Goal: Navigation & Orientation: Find specific page/section

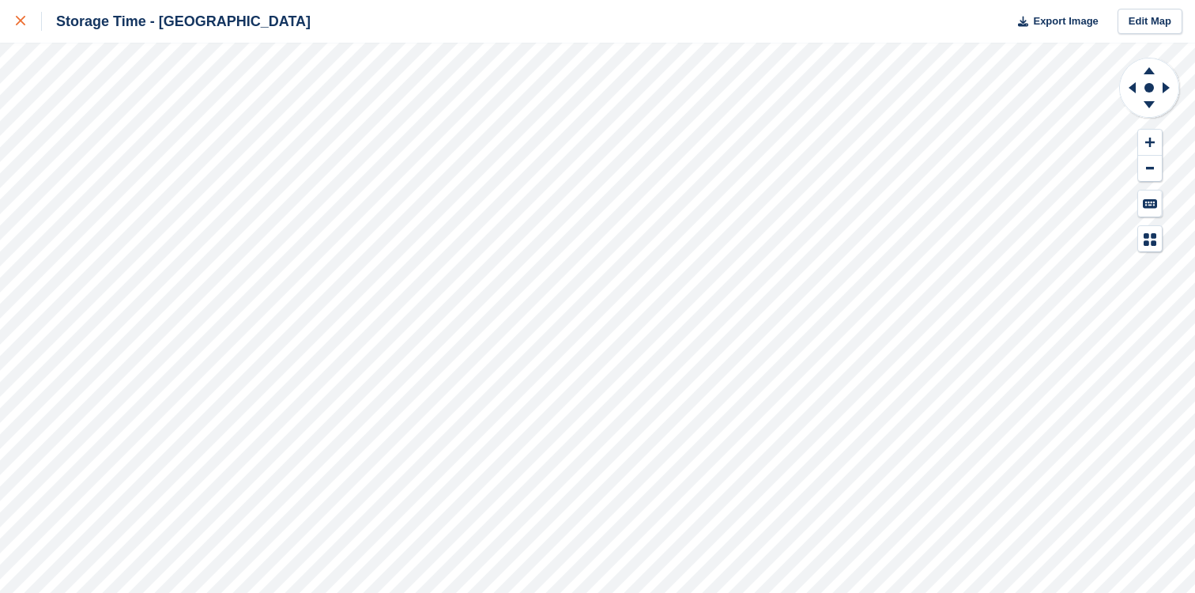
drag, startPoint x: 0, startPoint y: 0, endPoint x: 36, endPoint y: 13, distance: 38.0
click at [36, 13] on div at bounding box center [29, 21] width 26 height 19
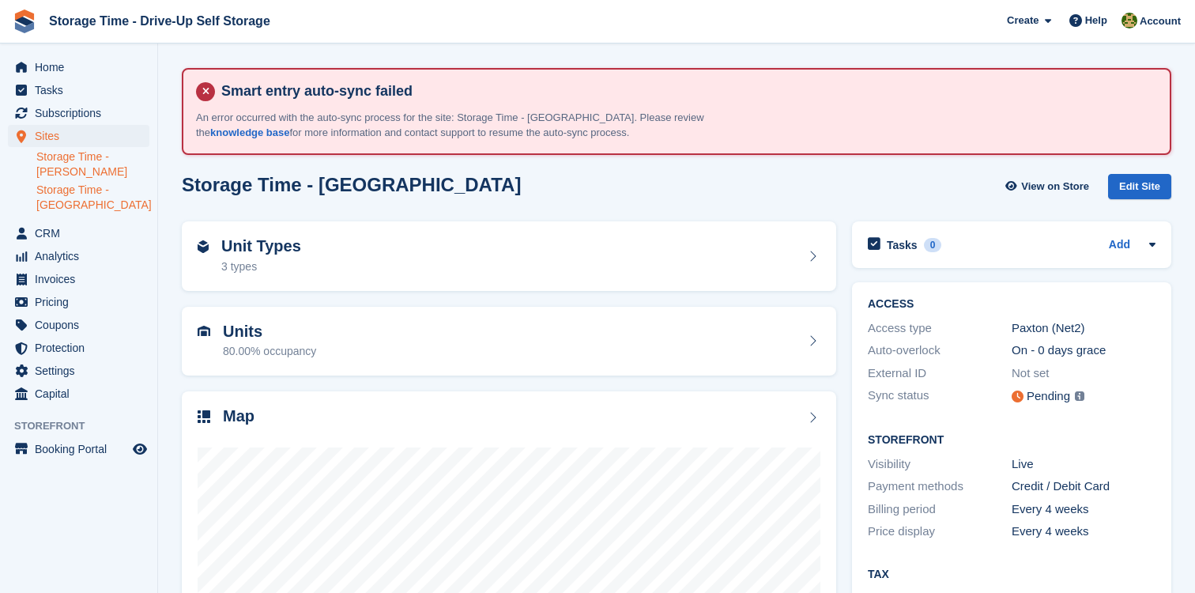
click at [98, 164] on link "Storage Time - [PERSON_NAME]" at bounding box center [92, 164] width 113 height 30
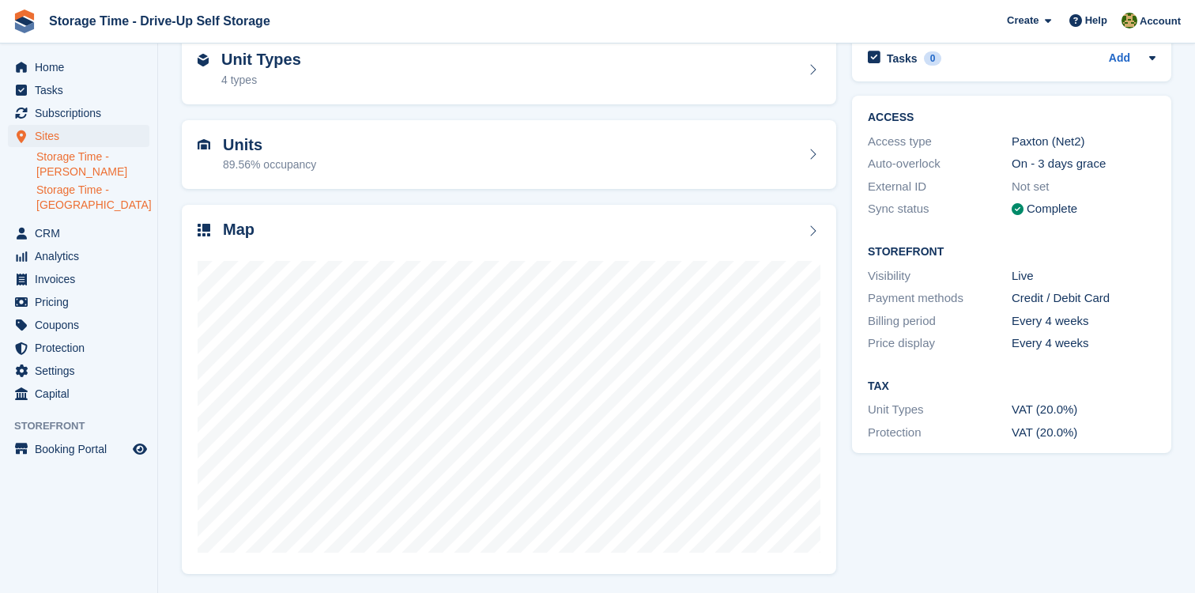
click at [84, 195] on link "Storage Time - [GEOGRAPHIC_DATA]" at bounding box center [92, 198] width 113 height 30
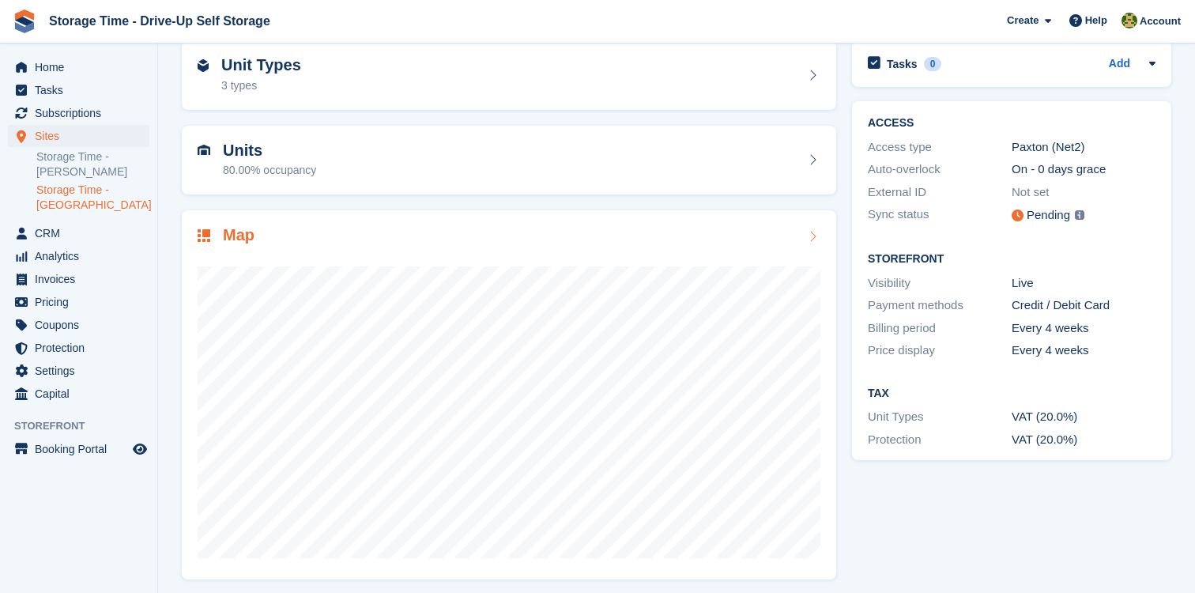
scroll to position [186, 0]
